Goal: Task Accomplishment & Management: Use online tool/utility

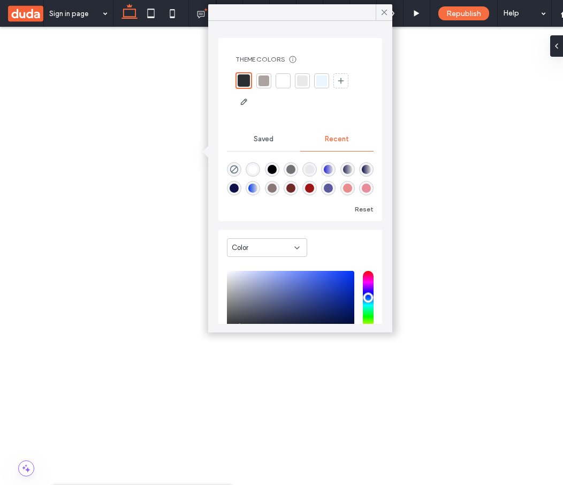
scroll to position [180, 0]
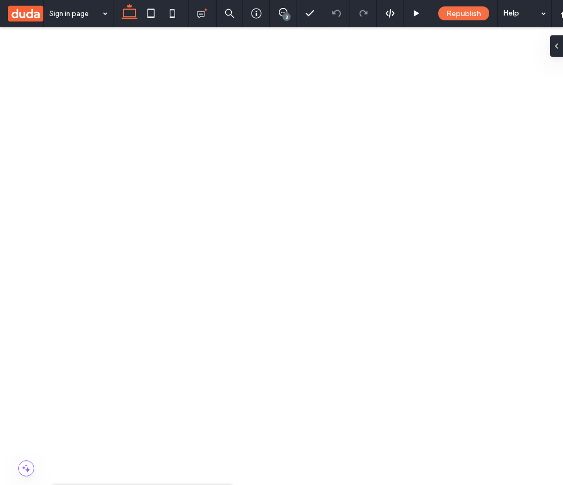
scroll to position [329, 0]
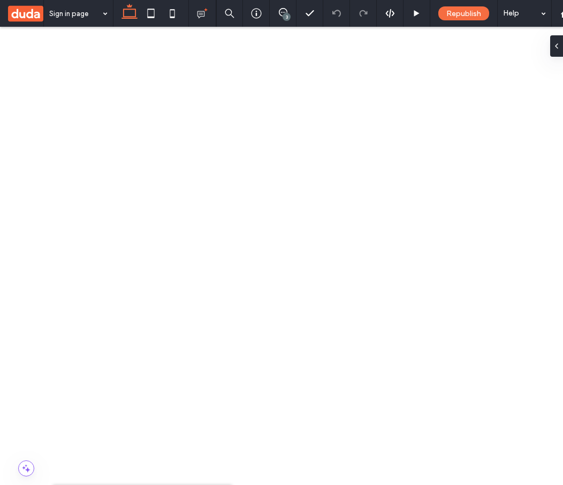
scroll to position [386, 0]
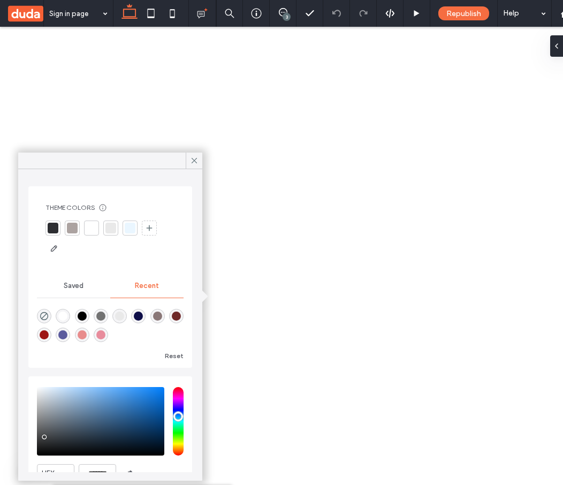
scroll to position [386, 0]
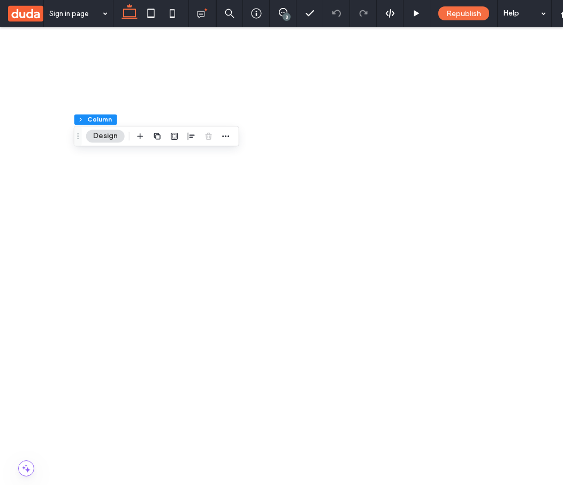
scroll to position [187, 0]
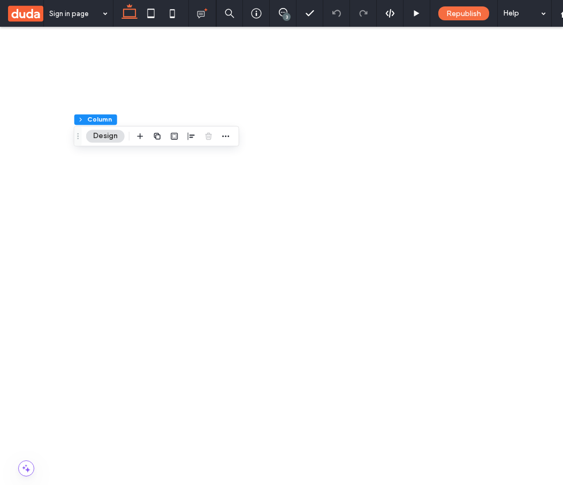
scroll to position [95, 0]
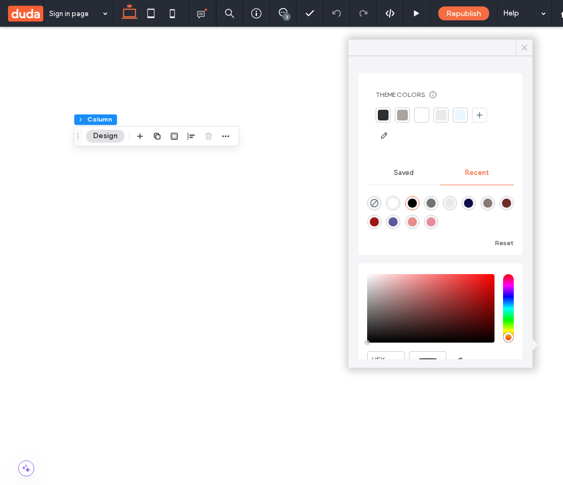
click at [527, 50] on icon at bounding box center [525, 48] width 10 height 10
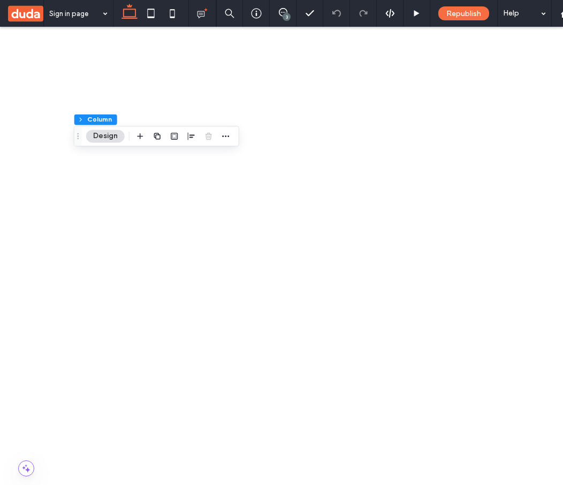
scroll to position [187, 0]
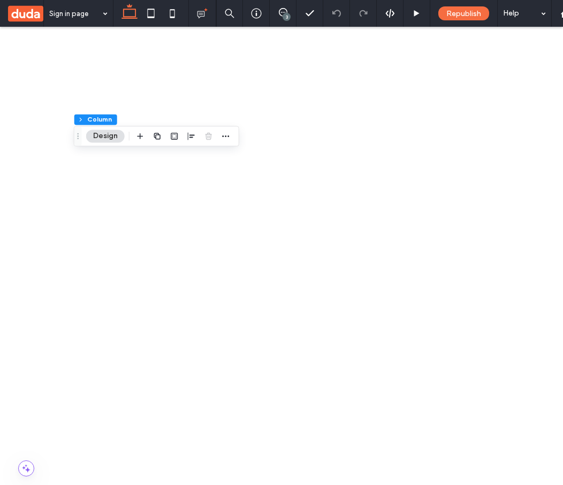
scroll to position [101, 0]
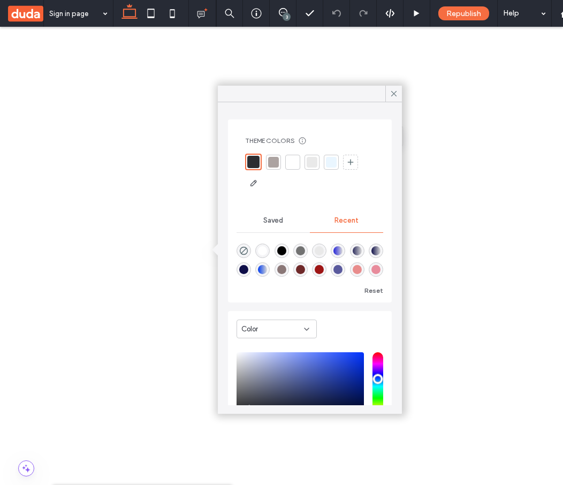
scroll to position [208, 0]
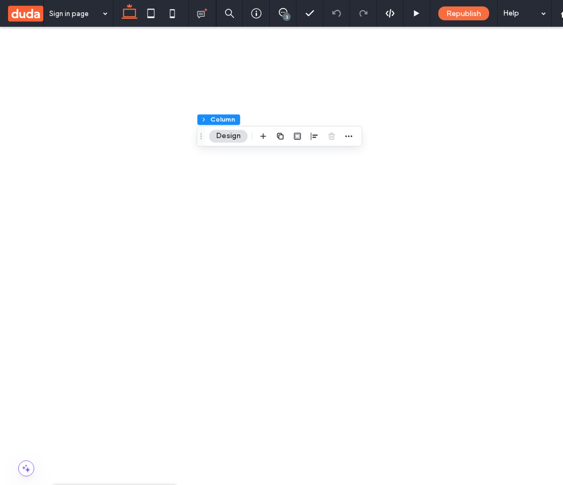
scroll to position [951, 0]
